Goal: Information Seeking & Learning: Stay updated

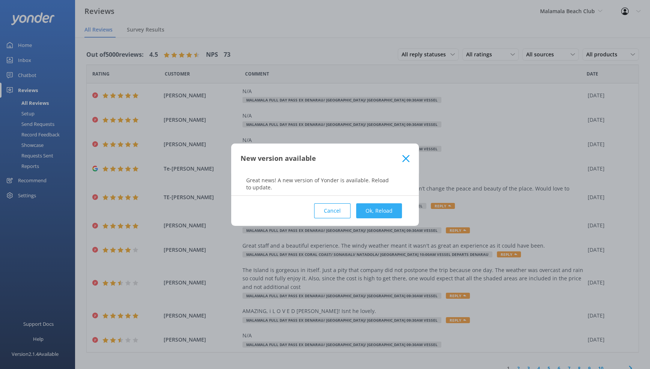
click at [375, 212] on button "Ok, Reload" at bounding box center [379, 210] width 46 height 15
